Goal: Task Accomplishment & Management: Manage account settings

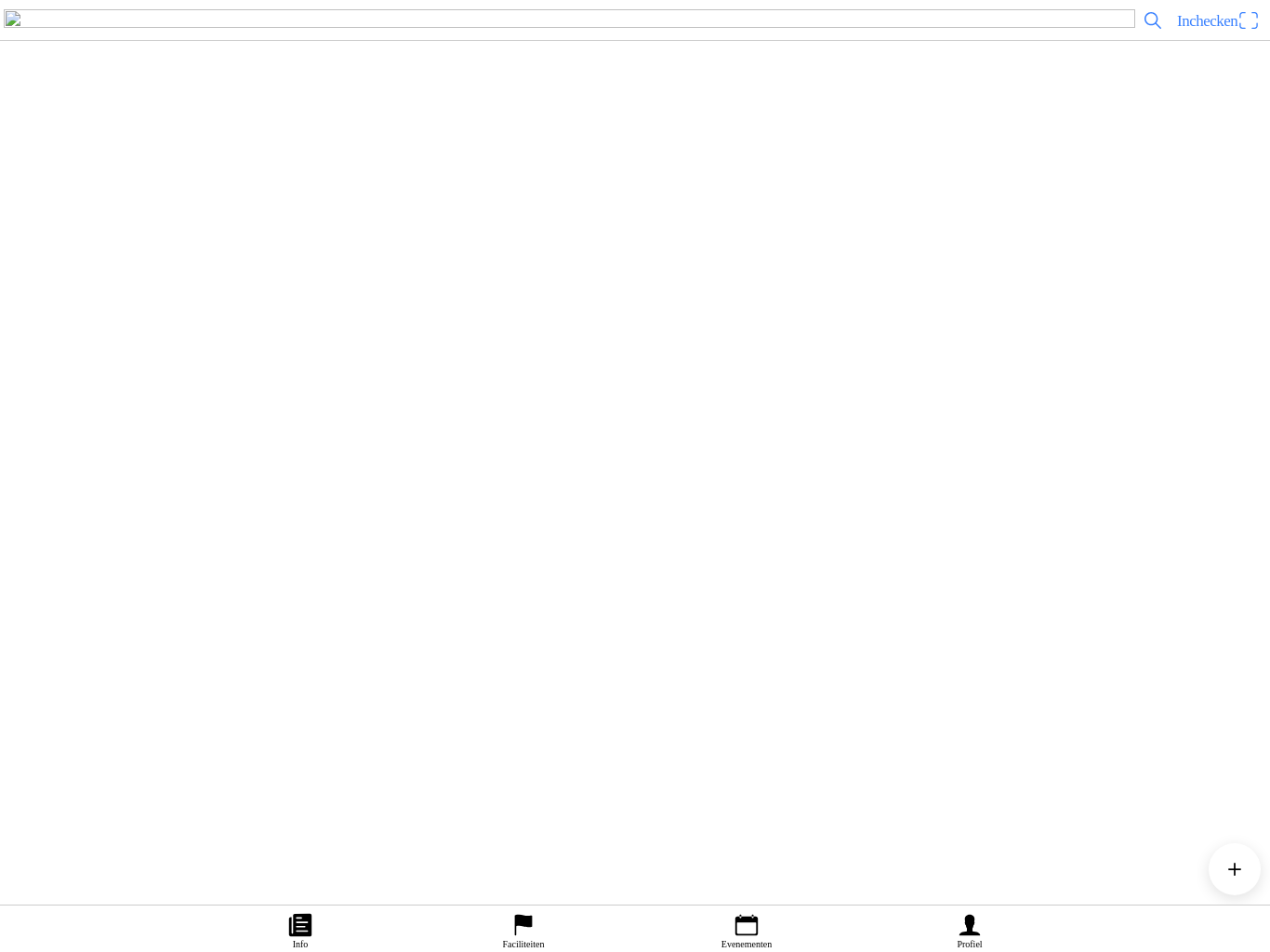
click at [694, 652] on div "[DATE] 14:00 85/250cc grote baan zaterdag MCO Oirschot" at bounding box center [672, 614] width 1181 height 76
click at [743, 912] on icon "calendar" at bounding box center [746, 925] width 28 height 28
click at [67, 261] on img at bounding box center [41, 234] width 52 height 52
click at [130, 400] on span "button" at bounding box center [121, 387] width 16 height 25
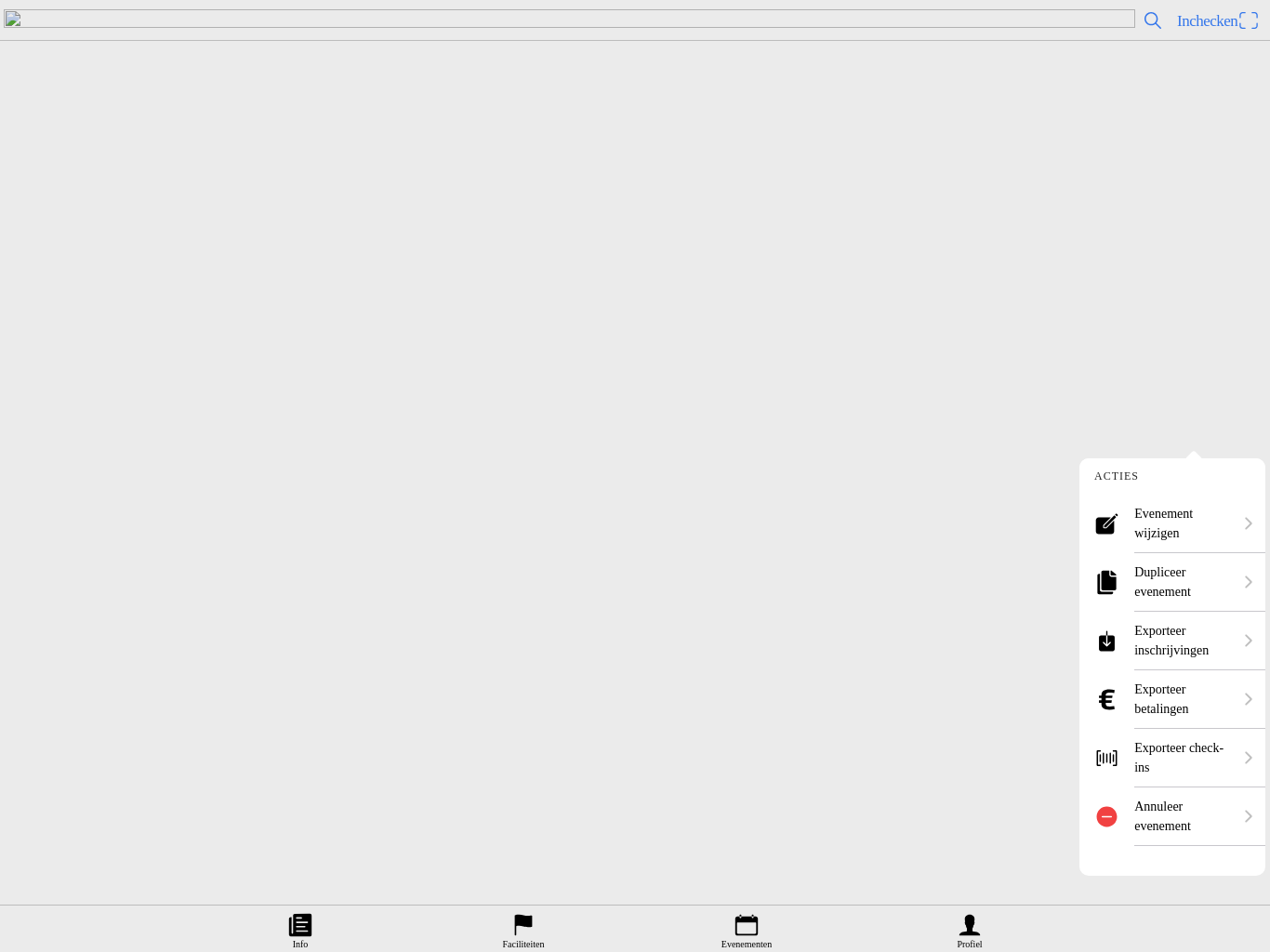
click at [1181, 525] on ion-label "Evenement wijzigen" at bounding box center [1184, 523] width 98 height 39
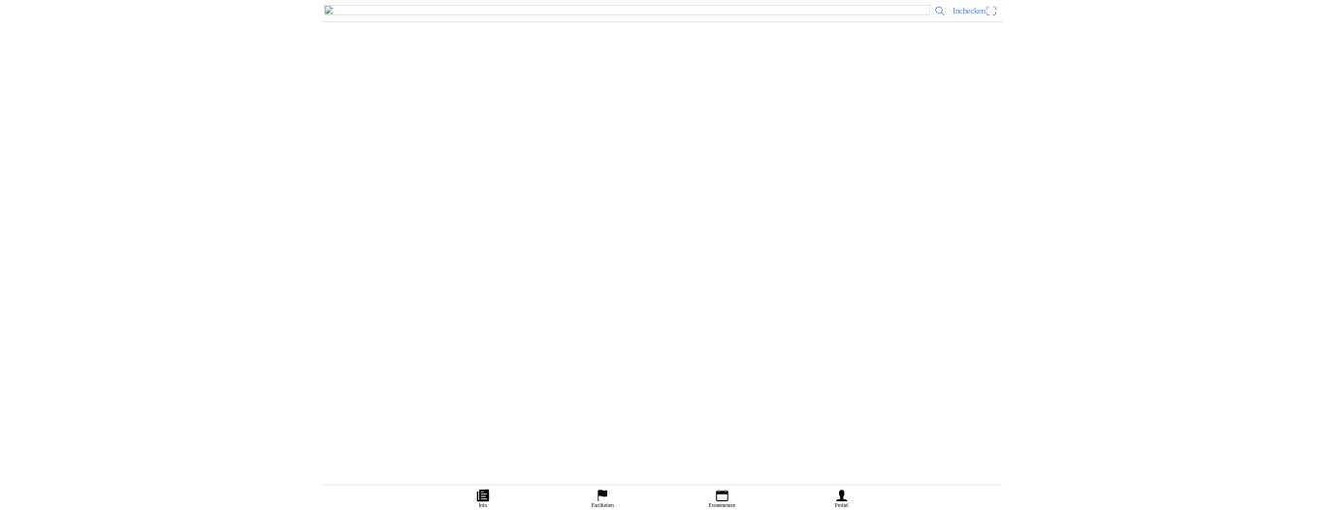
scroll to position [1162, 0]
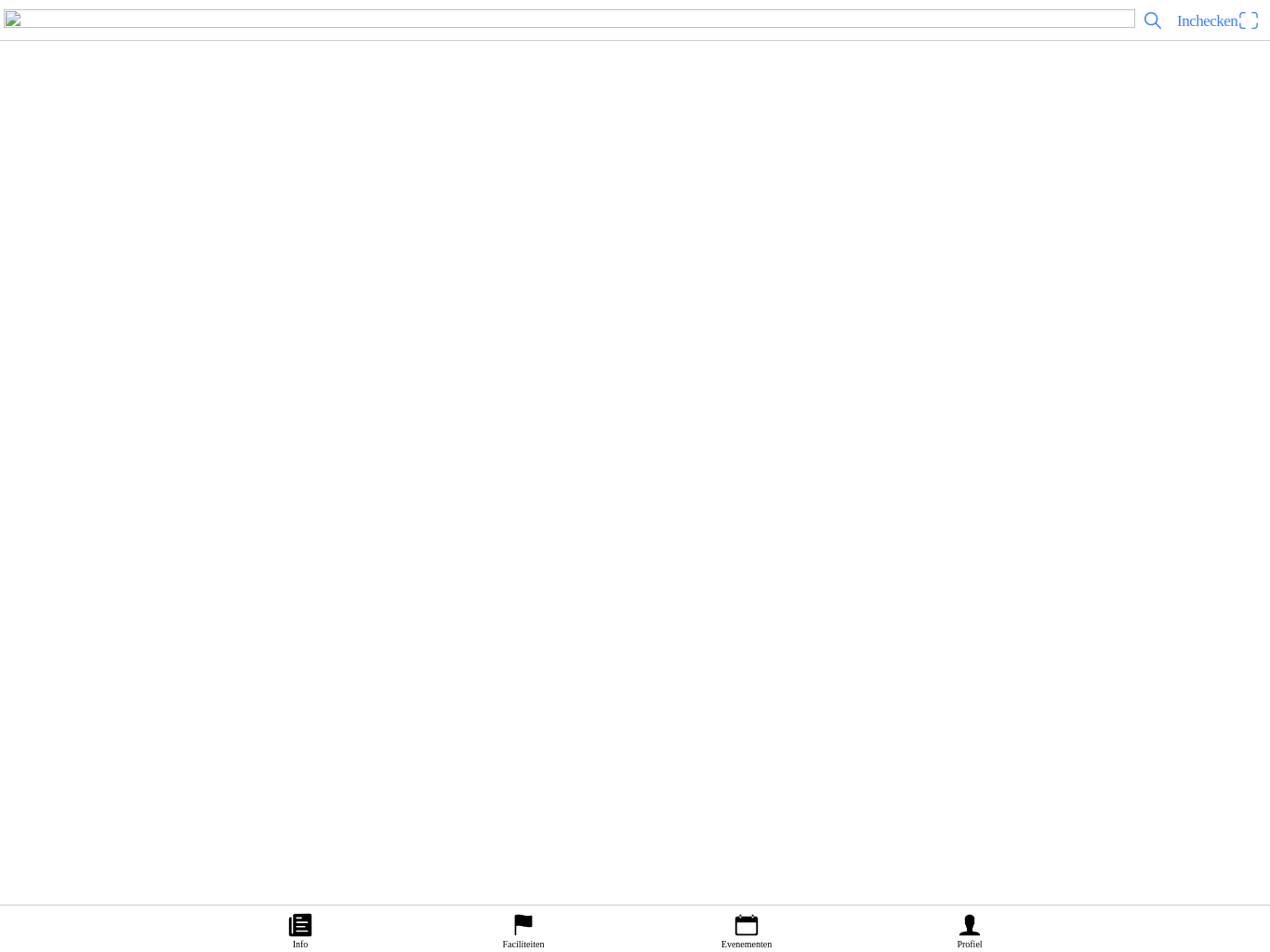
click at [156, 359] on input "kleine baan" at bounding box center [215, 340] width 411 height 35
type input "kleine baan"
click at [1259, 35] on span "Inchecken" at bounding box center [1218, 20] width 82 height 30
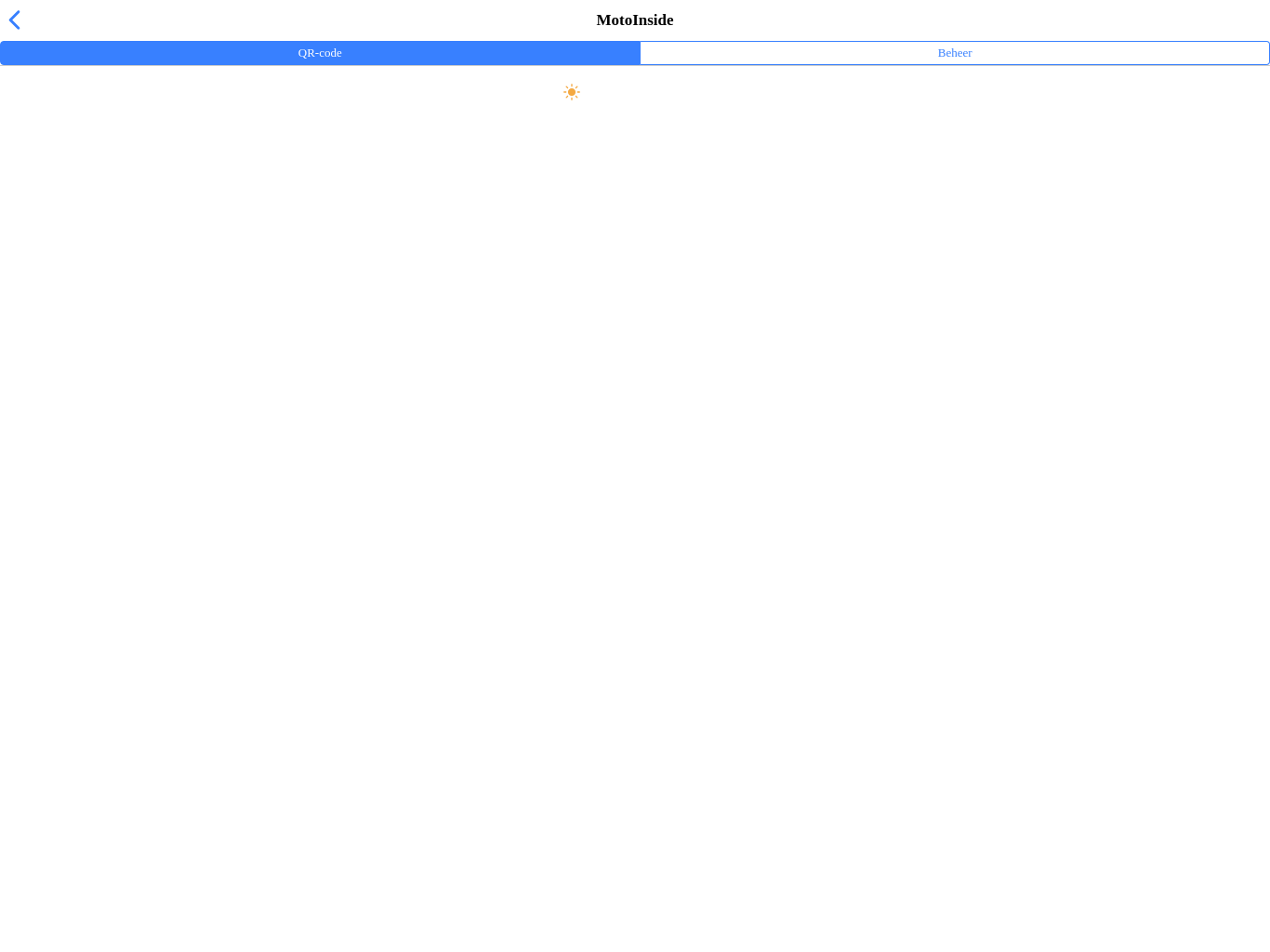
click at [22, 35] on span "button" at bounding box center [13, 20] width 20 height 29
